Goal: Task Accomplishment & Management: Manage account settings

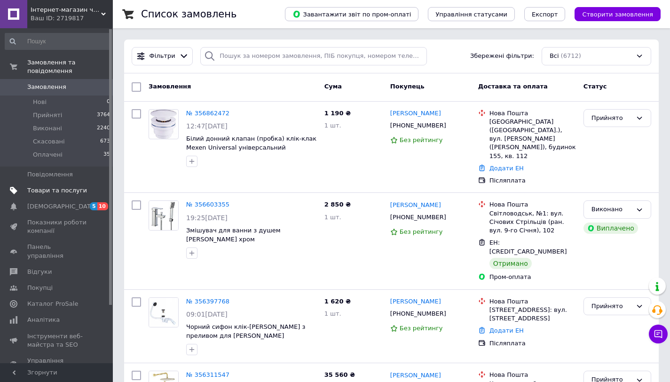
click at [70, 193] on span "Товари та послуги" at bounding box center [57, 190] width 60 height 8
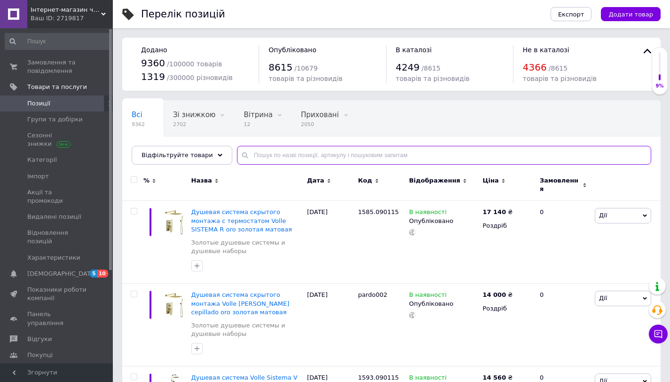
click at [286, 160] on input "text" at bounding box center [444, 155] width 414 height 19
paste input "1585.090115"
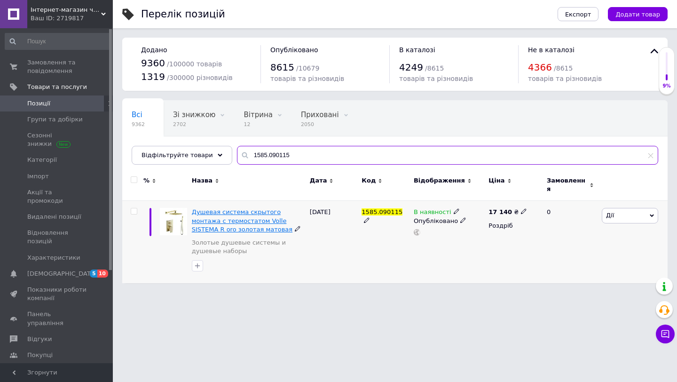
type input "1585.090115"
click at [232, 217] on span "Душевая система скрытого монтажа с термостатом Volle SISTEMA R oro золотая мато…" at bounding box center [242, 220] width 101 height 24
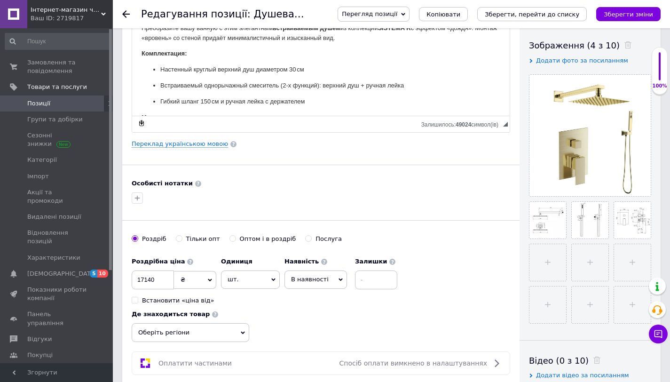
scroll to position [137, 0]
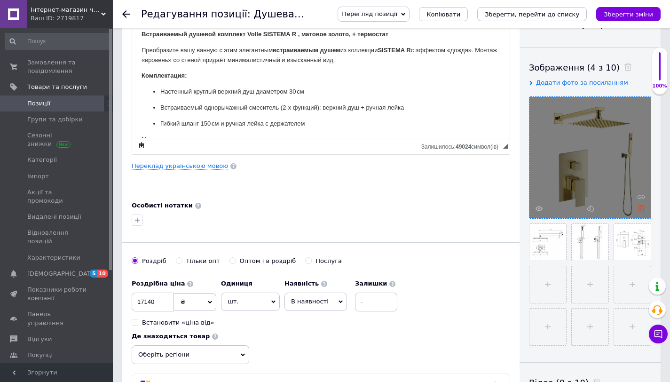
click at [640, 208] on icon at bounding box center [641, 208] width 7 height 7
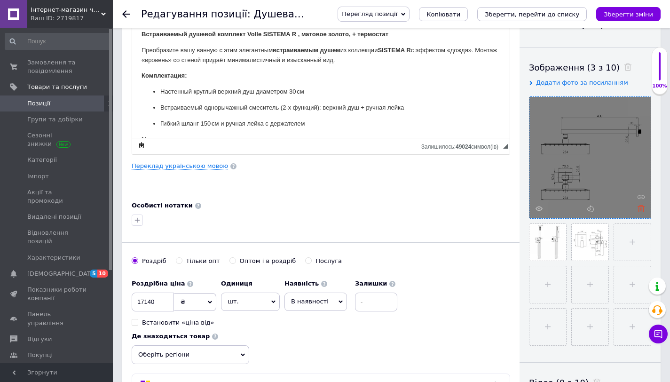
click at [641, 208] on use at bounding box center [641, 208] width 7 height 7
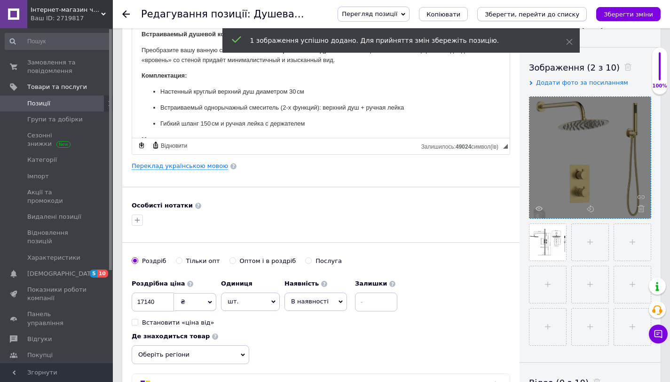
click at [543, 15] on icon "Зберегти, перейти до списку" at bounding box center [532, 14] width 95 height 7
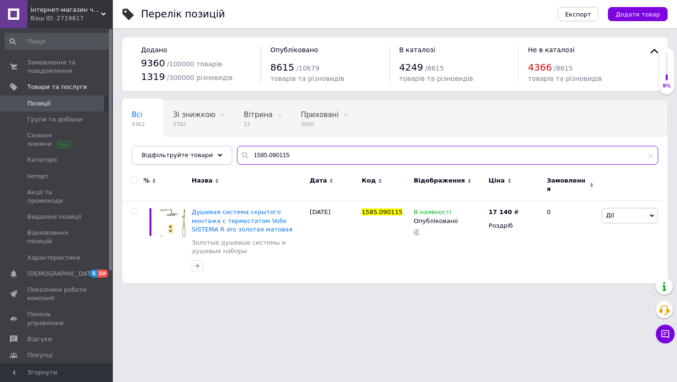
drag, startPoint x: 294, startPoint y: 154, endPoint x: 222, endPoint y: 154, distance: 71.5
click at [222, 154] on div "Відфільтруйте товари 1585.090115" at bounding box center [395, 155] width 527 height 19
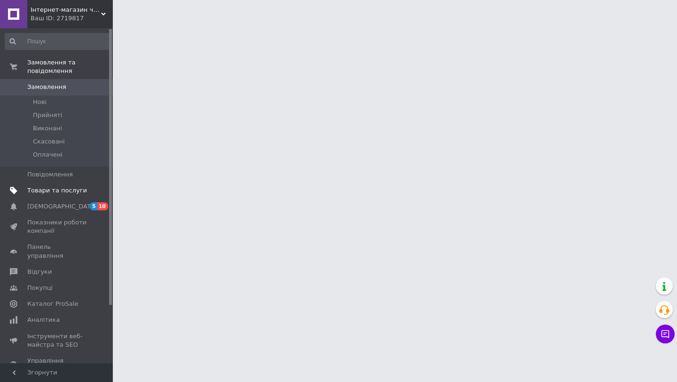
click at [48, 189] on span "Товари та послуги" at bounding box center [57, 190] width 60 height 8
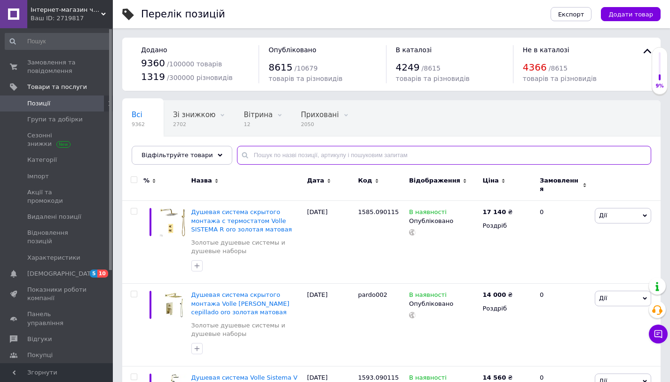
click at [349, 157] on input "text" at bounding box center [444, 155] width 414 height 19
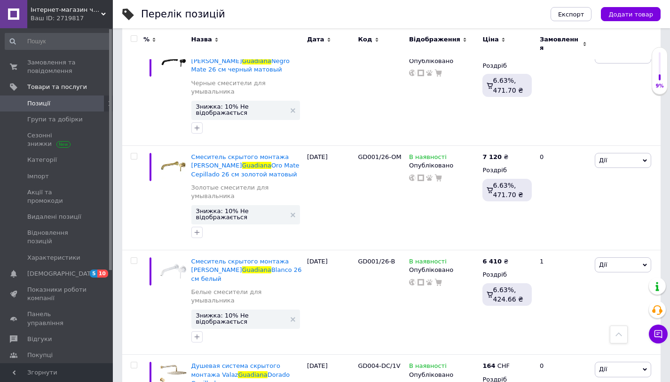
scroll to position [700, 0]
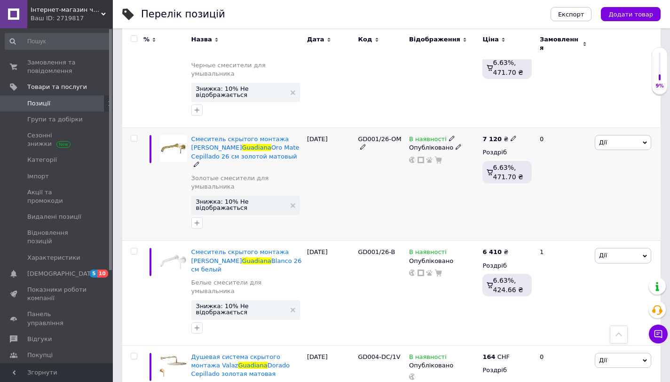
type input "guadiana"
click at [599, 139] on span "Дії" at bounding box center [603, 142] width 8 height 7
click at [568, 181] on li "Копіювати" at bounding box center [588, 187] width 125 height 13
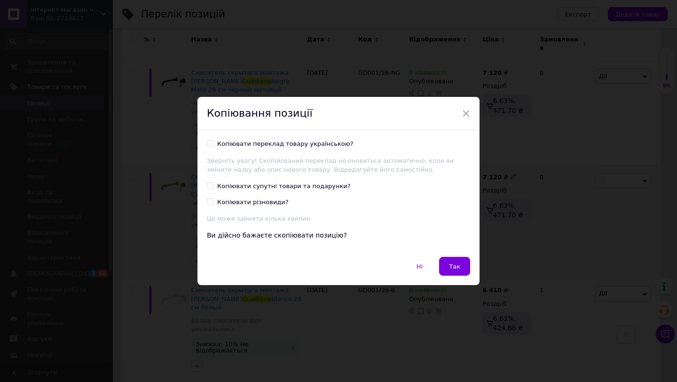
click at [321, 147] on div "Копіювати переклад товару українською?" at bounding box center [285, 144] width 136 height 8
click at [213, 146] on input "Копіювати переклад товару українською?" at bounding box center [210, 143] width 6 height 6
checkbox input "true"
click at [454, 265] on span "Так" at bounding box center [454, 266] width 11 height 7
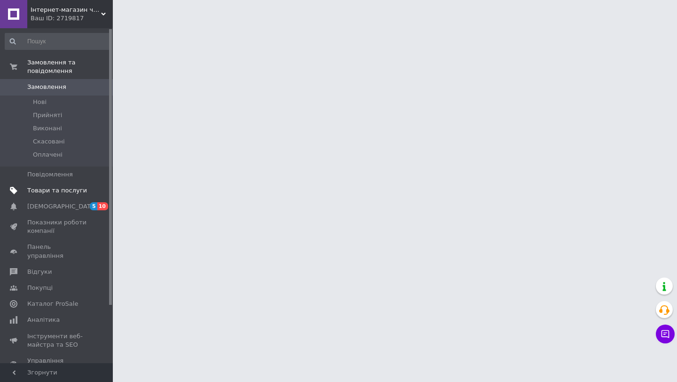
click at [79, 188] on span "Товари та послуги" at bounding box center [57, 190] width 60 height 8
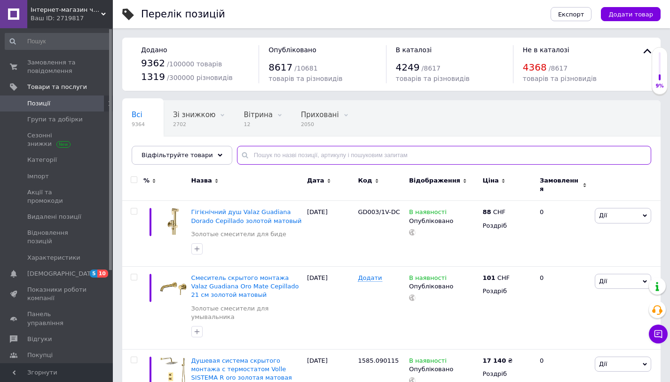
click at [414, 156] on input "text" at bounding box center [444, 155] width 414 height 19
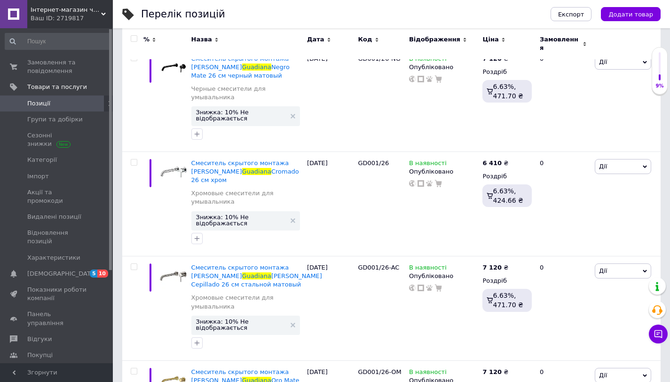
scroll to position [971, 0]
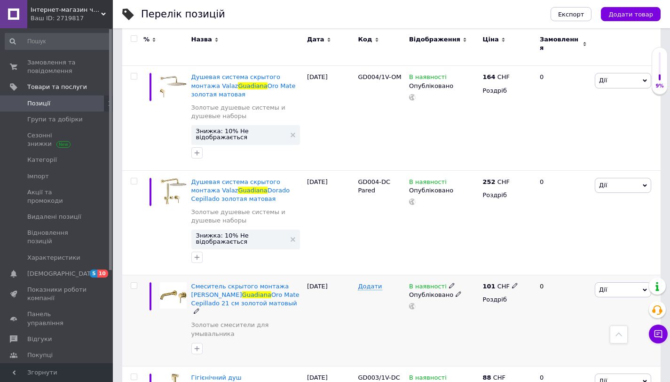
type input "guadiana"
click at [611, 282] on span "Дії" at bounding box center [623, 289] width 56 height 15
click at [260, 291] on span "Oro Mate Cepillado 21 см золотой матовый" at bounding box center [245, 299] width 108 height 16
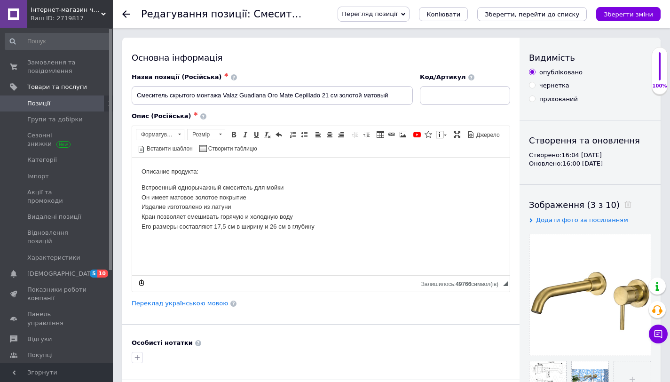
click at [410, 16] on span "Перегляд позиції" at bounding box center [374, 14] width 72 height 15
click at [414, 28] on li "Зберегти та переглянути на сайті" at bounding box center [411, 31] width 147 height 13
click at [55, 71] on span "Замовлення та повідомлення" at bounding box center [57, 66] width 60 height 17
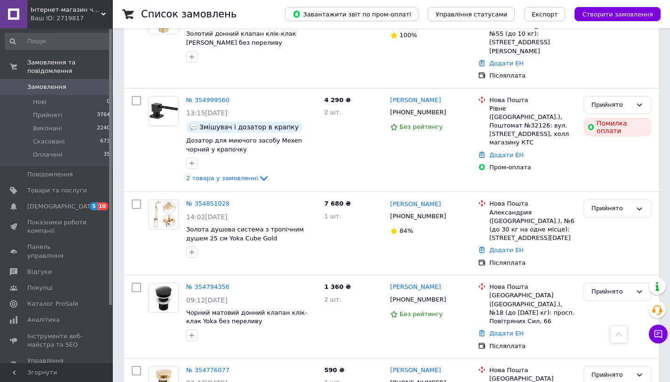
scroll to position [2278, 0]
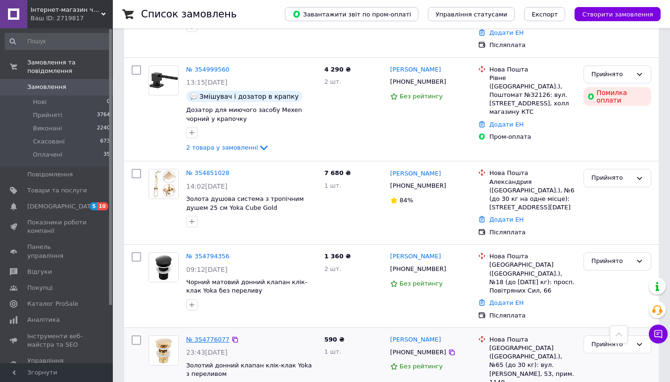
click at [215, 336] on link "№ 354776077" at bounding box center [207, 339] width 43 height 7
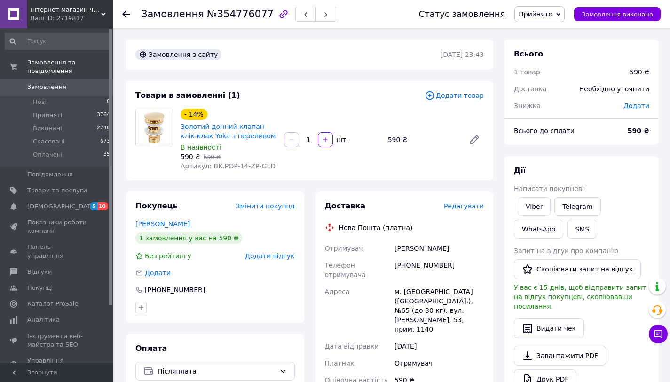
click at [83, 90] on span "Замовлення" at bounding box center [57, 87] width 60 height 8
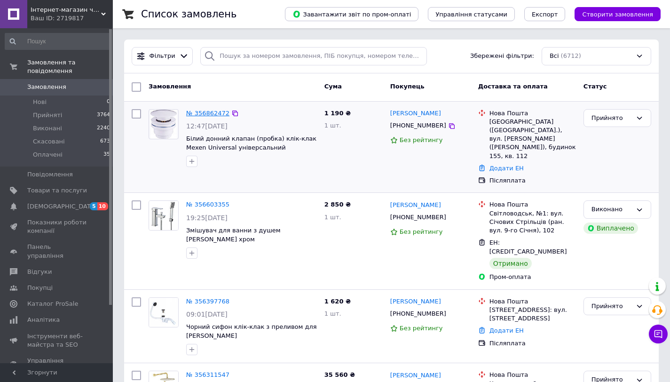
click at [199, 114] on link "№ 356862472" at bounding box center [207, 113] width 43 height 7
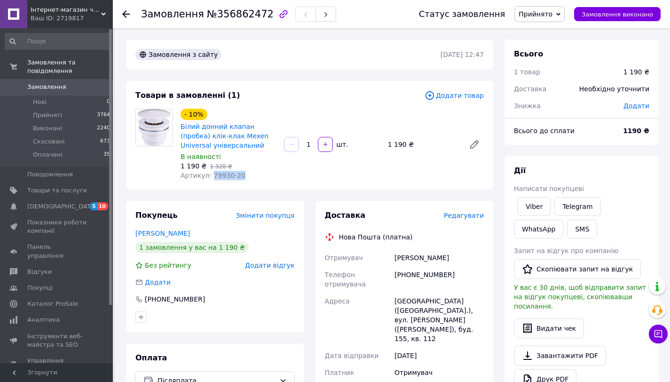
drag, startPoint x: 211, startPoint y: 175, endPoint x: 243, endPoint y: 175, distance: 31.5
click at [251, 175] on div "Артикул: 79930-20" at bounding box center [229, 175] width 96 height 9
copy span "79930-20"
click at [210, 138] on link "Білий донний клапан (пробка) клік-клак Mexen Universal універсальний" at bounding box center [225, 136] width 88 height 26
